Goal: Task Accomplishment & Management: Use online tool/utility

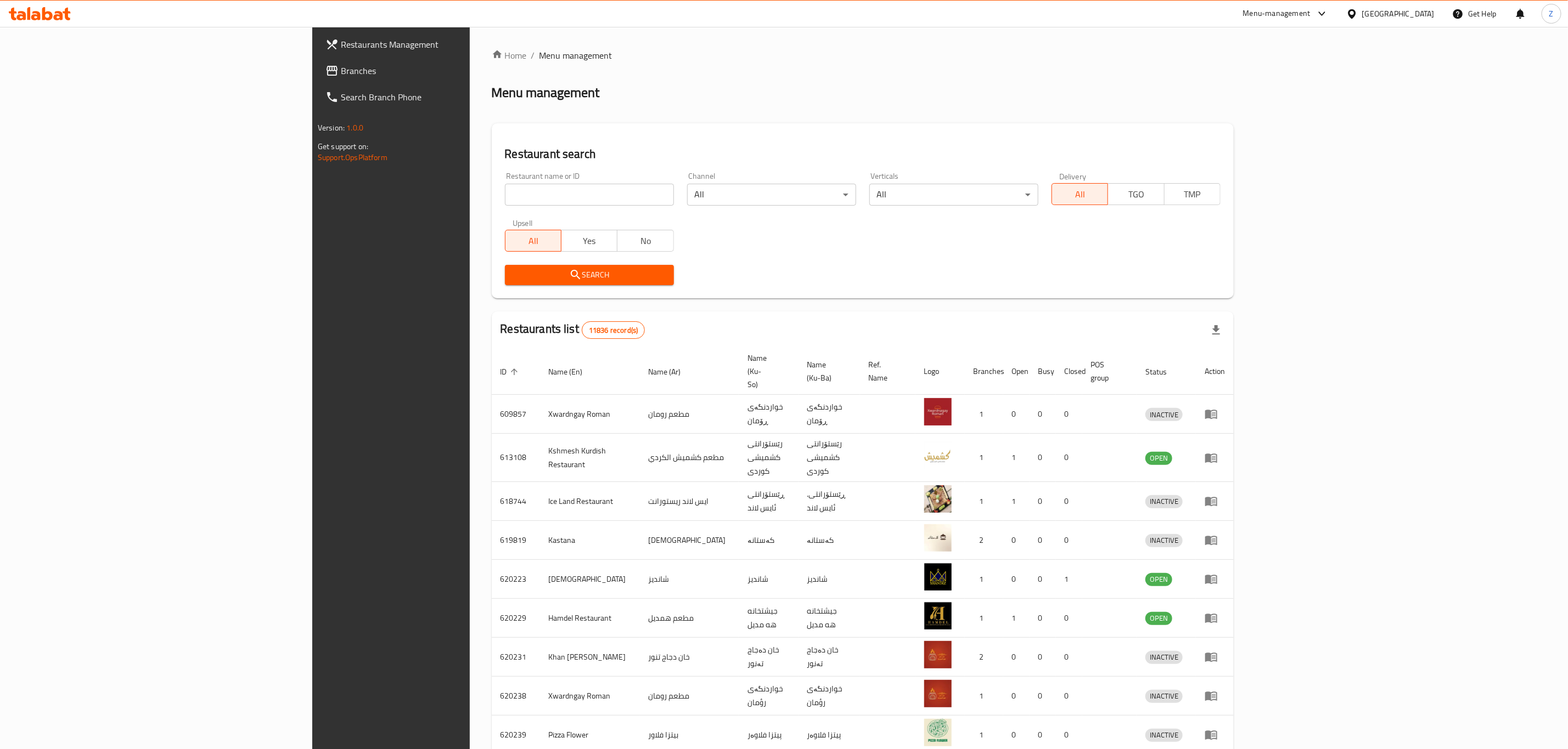
click at [504, 198] on input "search" at bounding box center [589, 194] width 169 height 22
type input "علاوي النمس"
click button "Search" at bounding box center [589, 274] width 169 height 20
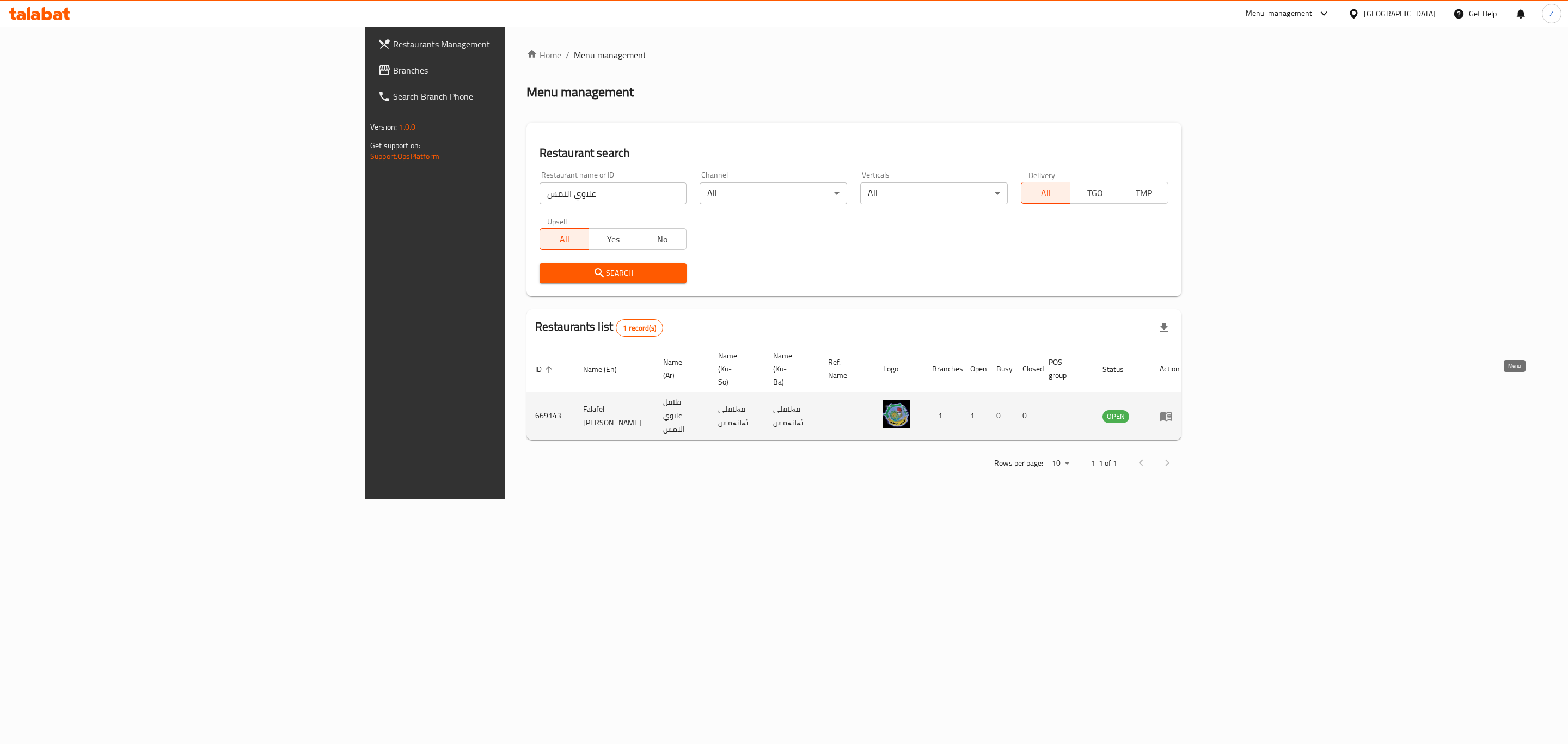
click at [1173, 412] on icon "enhanced table" at bounding box center [1167, 416] width 12 height 9
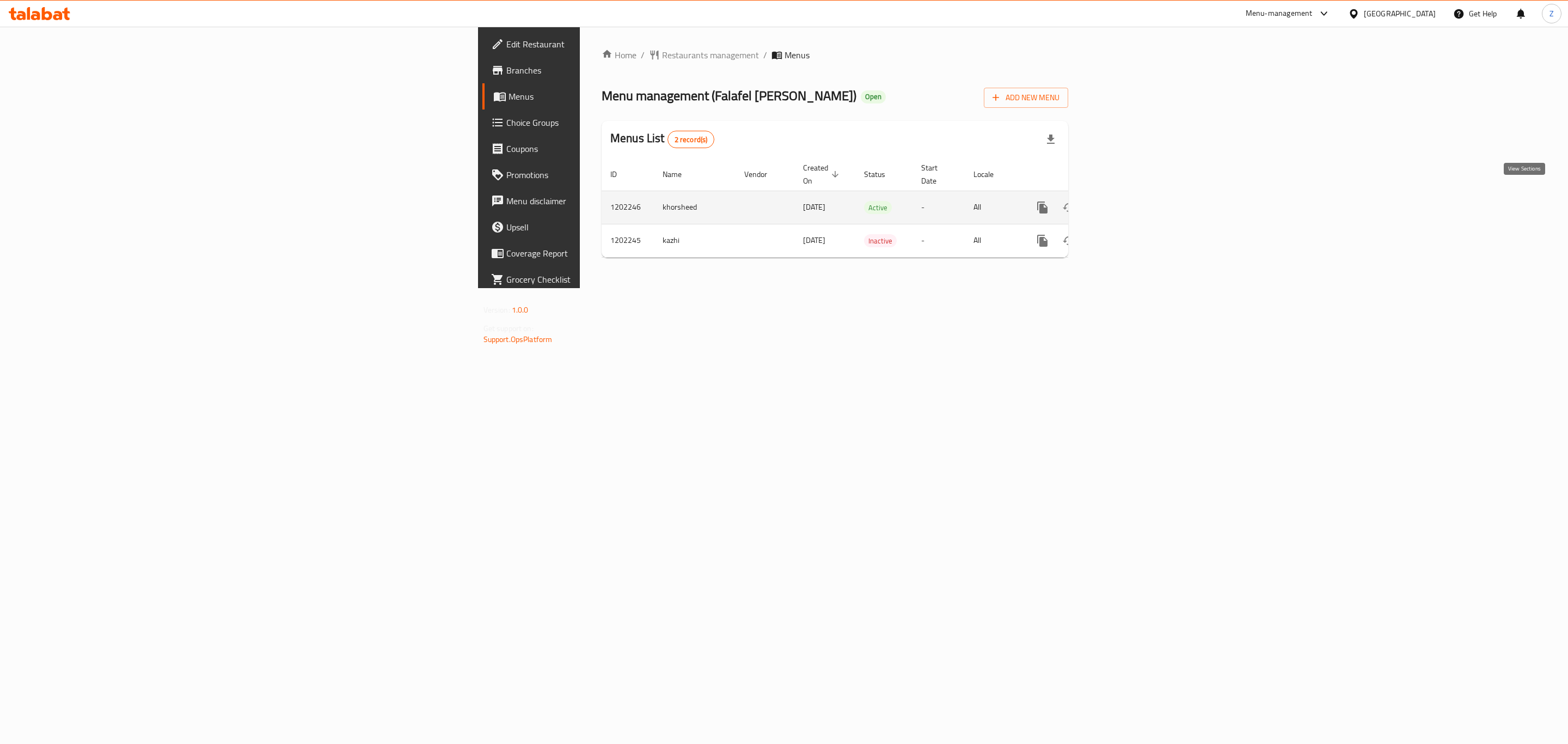
click at [1128, 201] on icon "enhanced table" at bounding box center [1121, 207] width 13 height 13
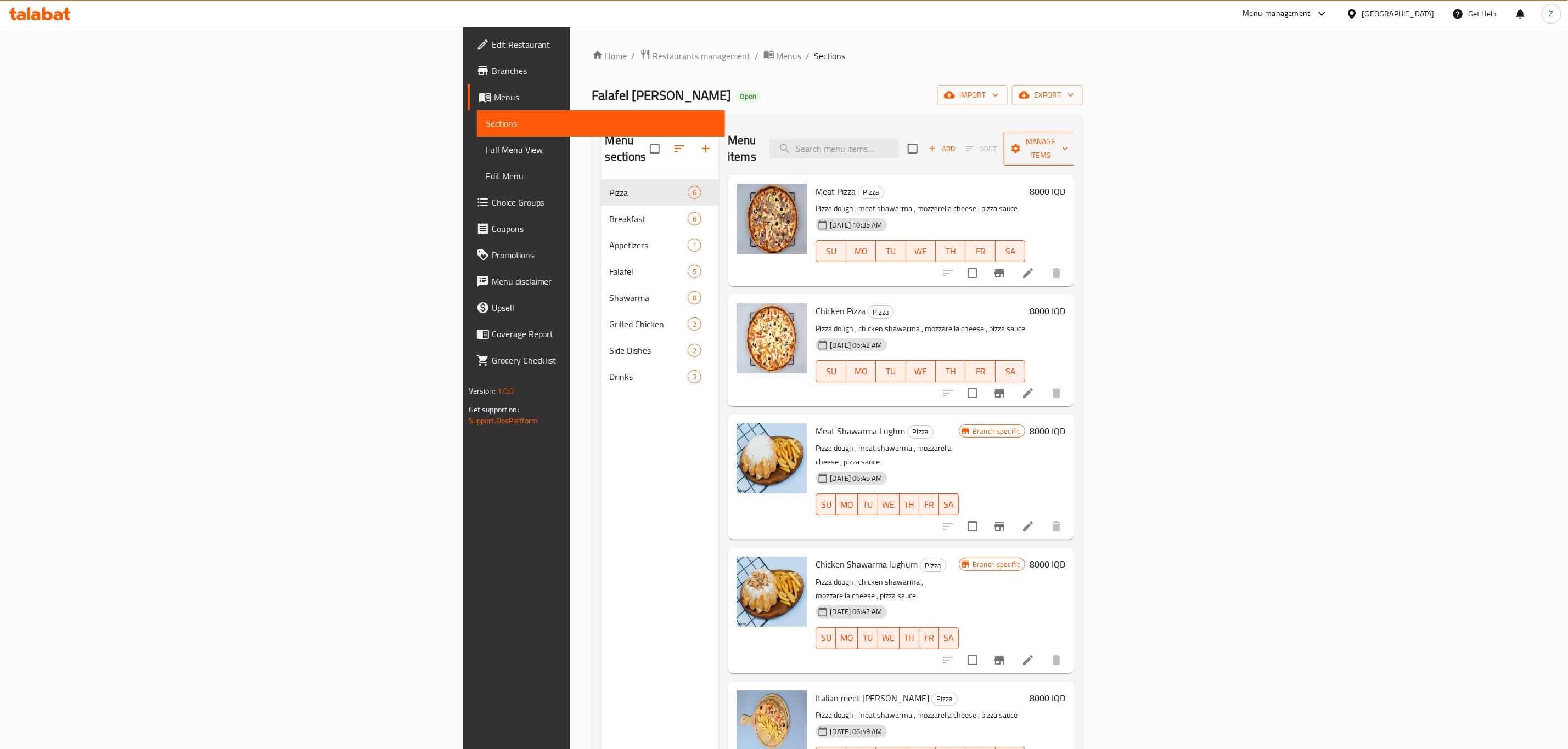
click at [1069, 135] on span "Manage items" at bounding box center [1040, 148] width 56 height 28
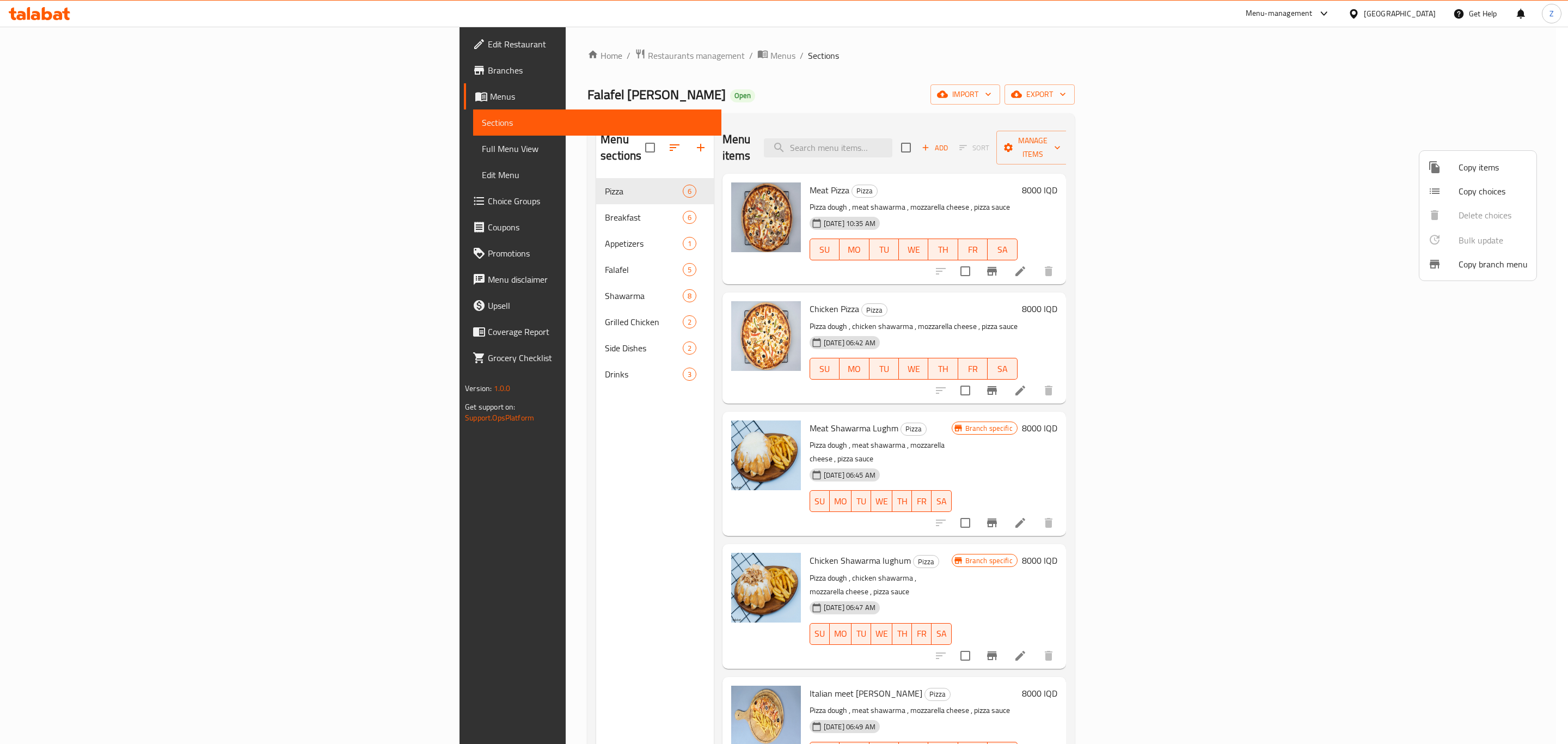
click at [1260, 96] on div at bounding box center [784, 372] width 1568 height 744
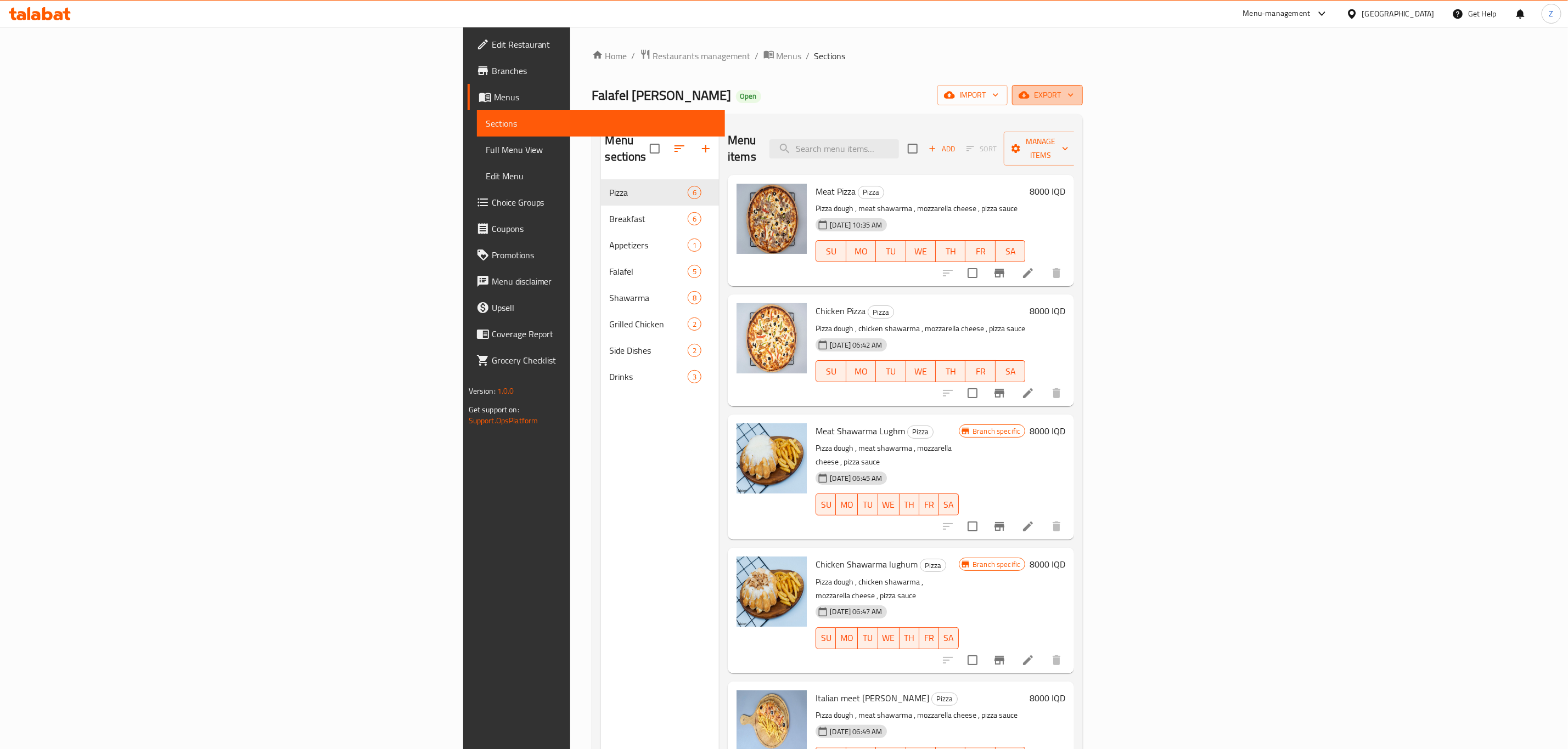
click at [1076, 101] on icon "button" at bounding box center [1071, 95] width 11 height 11
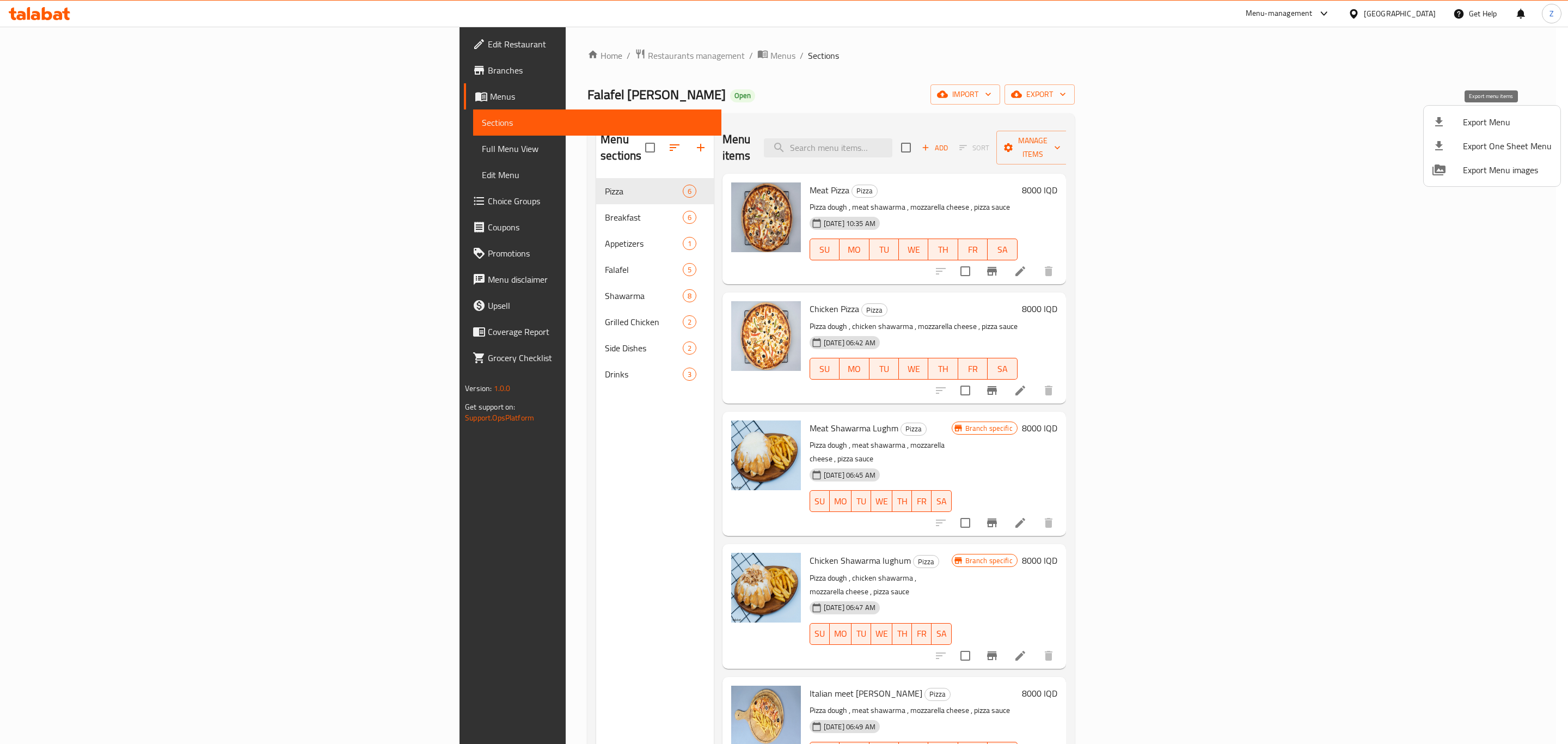
click at [1491, 131] on li "Export Menu" at bounding box center [1492, 122] width 137 height 24
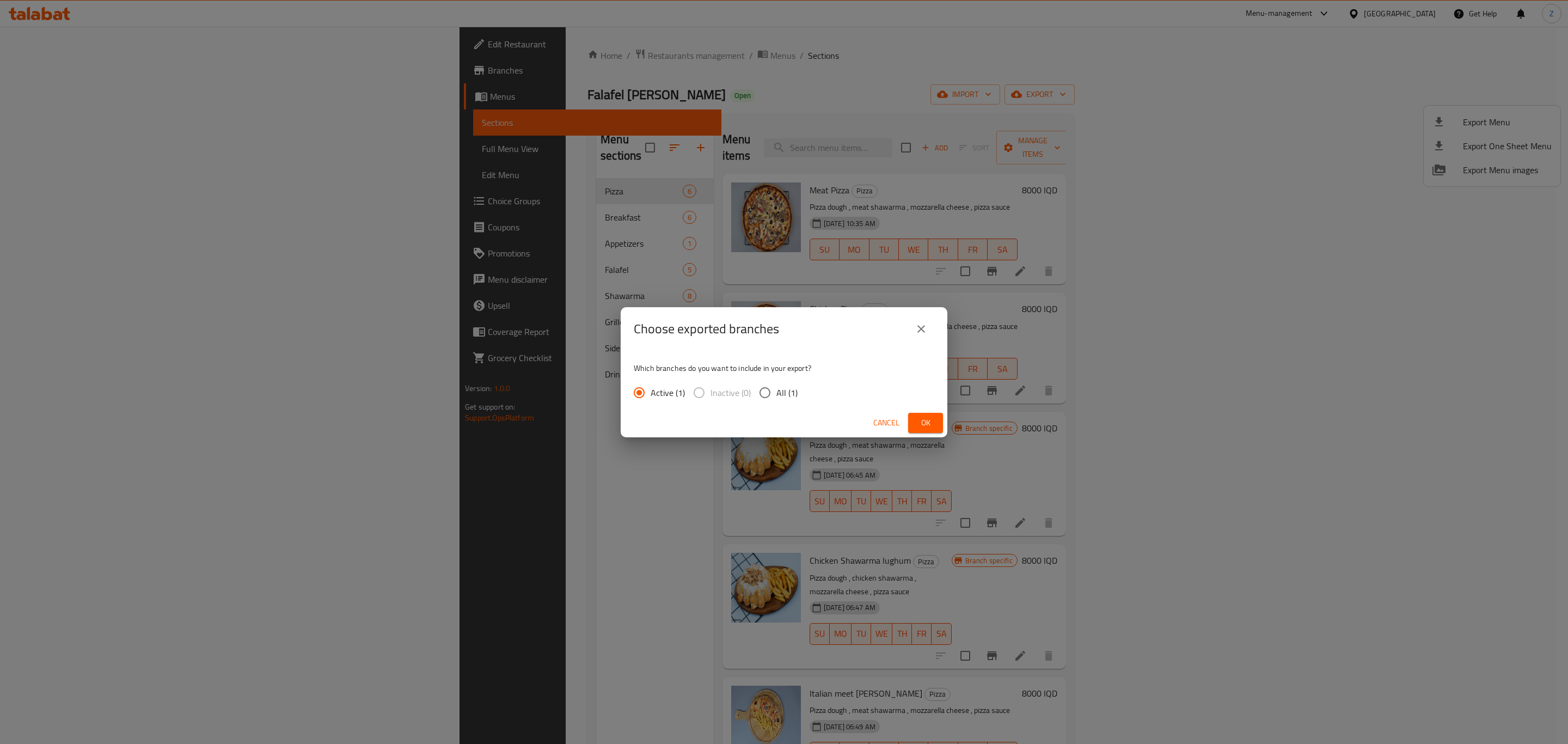
click at [930, 421] on span "Ok" at bounding box center [925, 423] width 17 height 14
